Goal: Navigation & Orientation: Find specific page/section

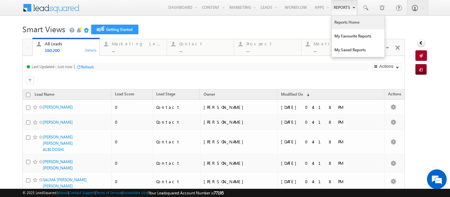
click at [336, 21] on link "Reports Home" at bounding box center [358, 22] width 53 height 14
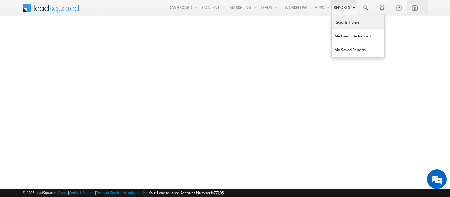
click at [344, 22] on link "Reports Home" at bounding box center [358, 22] width 53 height 14
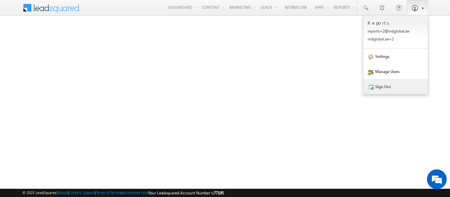
click at [384, 87] on link "Sign Out" at bounding box center [395, 86] width 65 height 15
